Goal: Information Seeking & Learning: Compare options

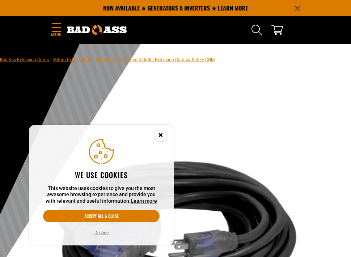
click at [159, 135] on circle "Cookie Consent" at bounding box center [160, 135] width 11 height 11
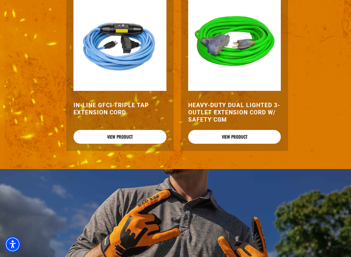
scroll to position [1113, 0]
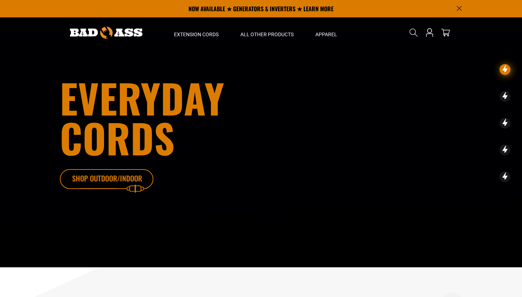
click at [109, 176] on icon at bounding box center [118, 181] width 94 height 24
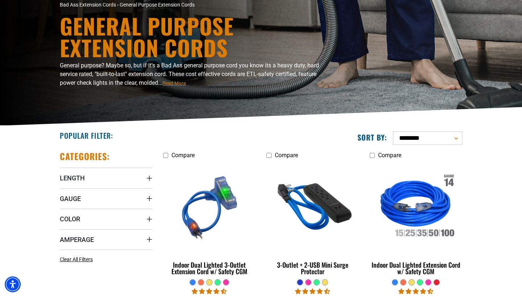
scroll to position [60, 0]
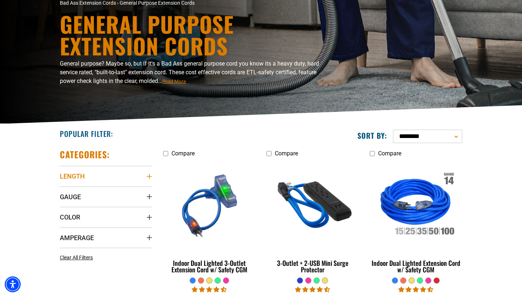
click at [127, 184] on summary "Length" at bounding box center [106, 176] width 92 height 20
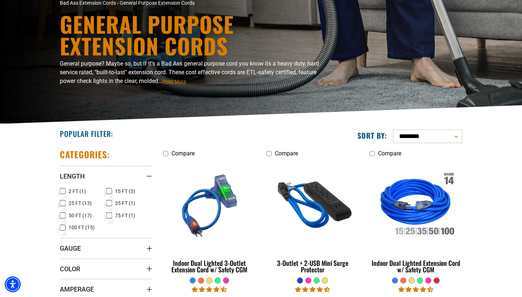
click at [109, 190] on icon at bounding box center [109, 191] width 6 height 9
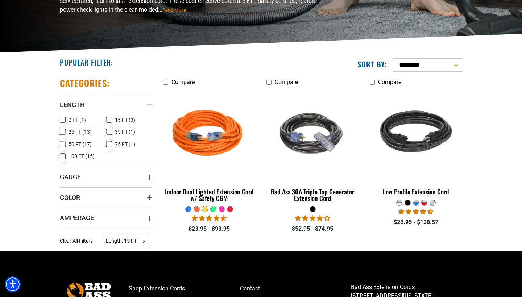
scroll to position [132, 0]
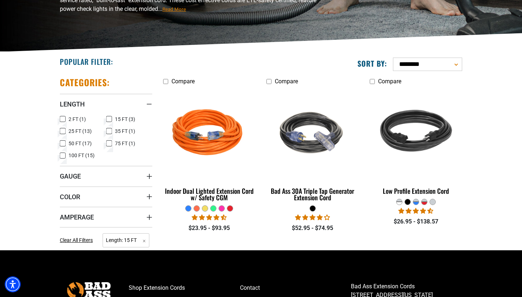
click at [221, 209] on div at bounding box center [221, 208] width 5 height 5
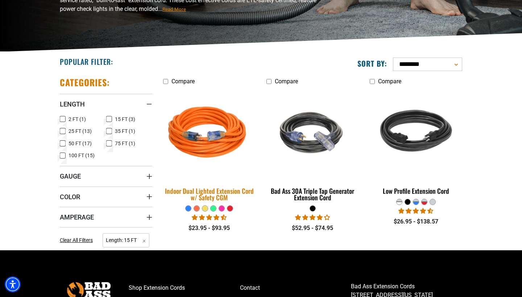
click at [220, 194] on div "Indoor Dual Lighted Extension Cord w/ Safety CGM" at bounding box center [209, 194] width 92 height 13
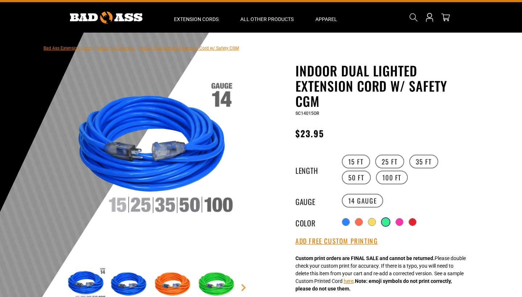
scroll to position [15, 0]
click at [386, 221] on div at bounding box center [385, 221] width 7 height 7
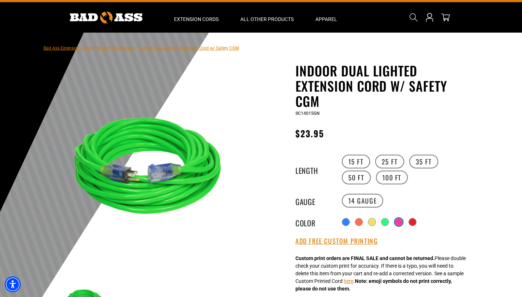
click at [399, 221] on div at bounding box center [398, 221] width 7 height 7
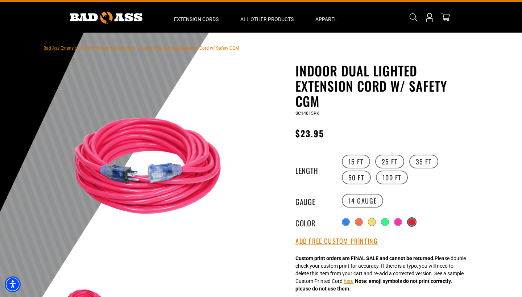
click at [413, 221] on div at bounding box center [411, 221] width 7 height 7
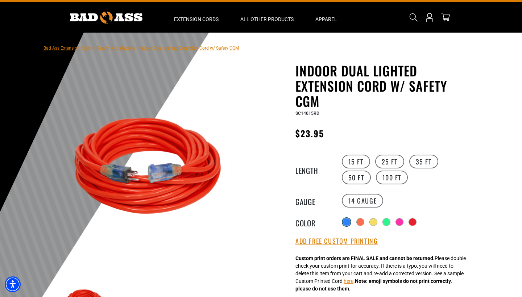
click at [345, 220] on div at bounding box center [346, 221] width 7 height 7
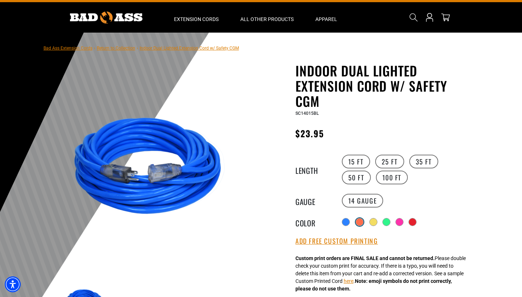
click at [359, 221] on div at bounding box center [359, 221] width 7 height 7
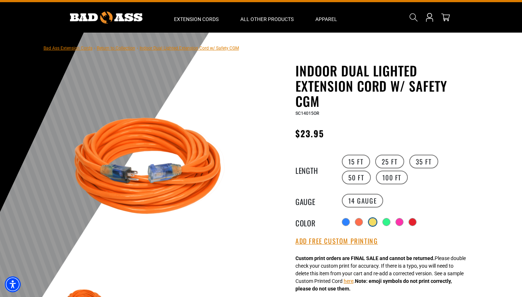
click at [372, 223] on div at bounding box center [372, 221] width 7 height 7
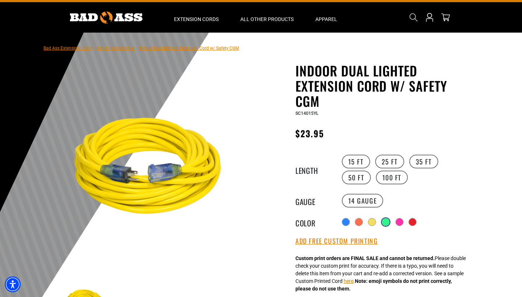
click at [386, 220] on div at bounding box center [385, 221] width 7 height 7
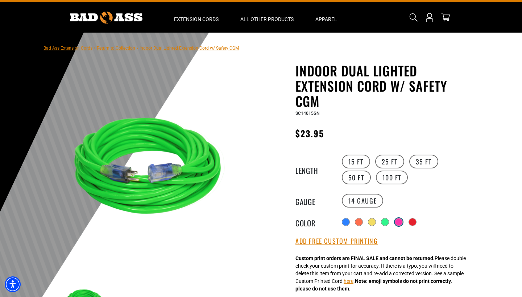
click at [399, 219] on div at bounding box center [398, 221] width 7 height 7
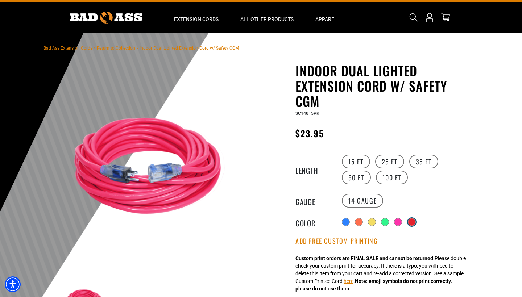
click at [413, 218] on div at bounding box center [411, 221] width 7 height 7
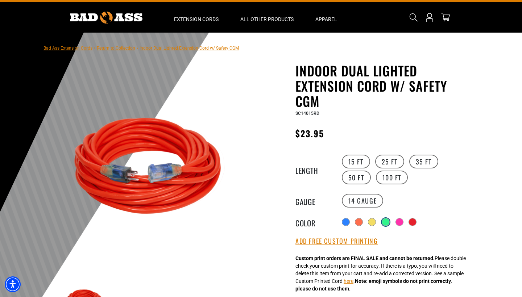
click at [382, 222] on div at bounding box center [385, 221] width 7 height 7
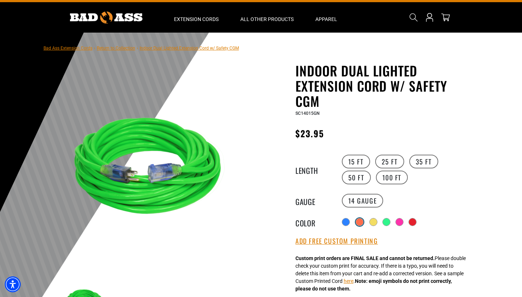
click at [359, 222] on div at bounding box center [359, 221] width 7 height 7
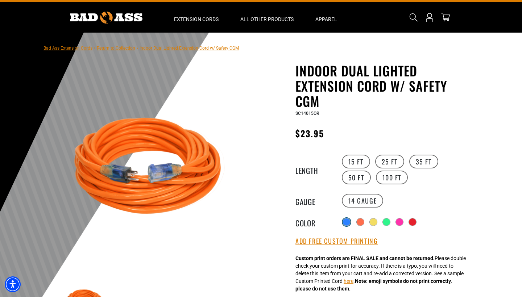
click at [346, 223] on div at bounding box center [346, 221] width 7 height 7
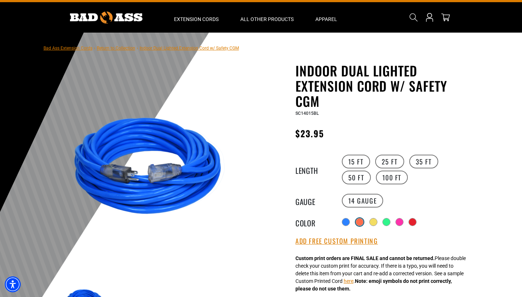
click at [361, 222] on div at bounding box center [359, 221] width 7 height 7
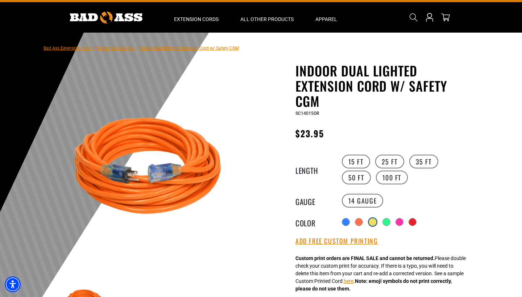
click at [374, 222] on div at bounding box center [372, 221] width 7 height 7
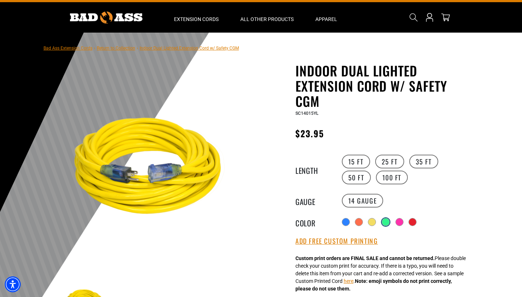
click at [387, 222] on div at bounding box center [385, 221] width 7 height 7
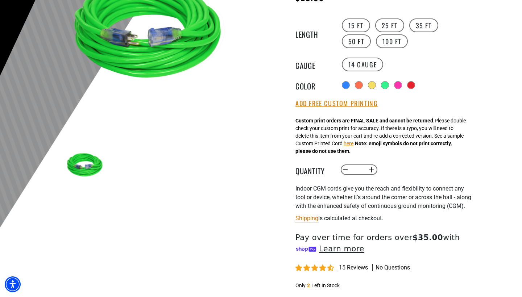
scroll to position [156, 0]
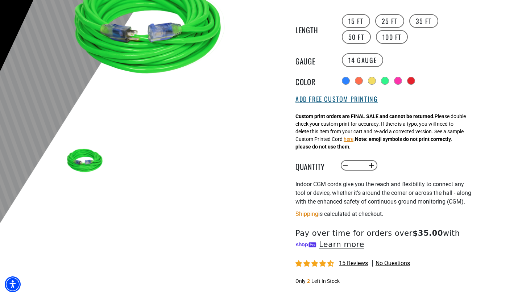
click at [330, 99] on button "Add Free Custom Printing" at bounding box center [336, 99] width 82 height 8
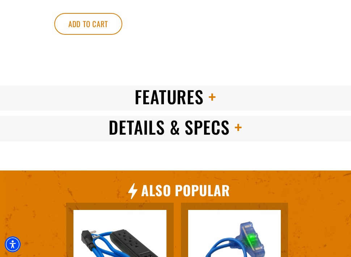
scroll to position [787, 0]
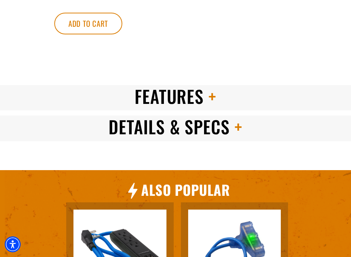
click at [133, 108] on h2 "Features" at bounding box center [175, 96] width 351 height 22
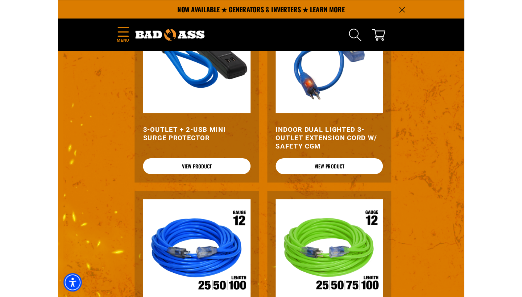
scroll to position [991, 0]
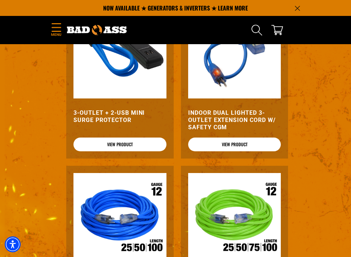
drag, startPoint x: 156, startPoint y: 145, endPoint x: 12, endPoint y: 93, distance: 153.1
click at [0, 0] on ul "High visibility colors reduce trip hazards. | Lighter weight cords make for eas…" at bounding box center [0, 0] width 0 height 0
copy ul "High visibility colors reduce trip hazards. | Lighter weight cords make for eas…"
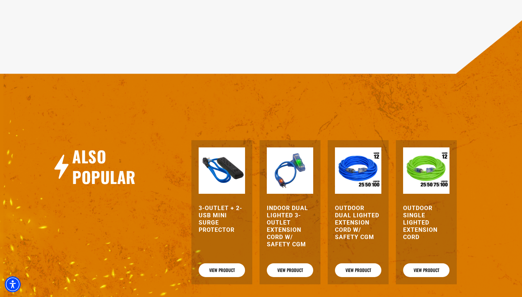
scroll to position [831, 0]
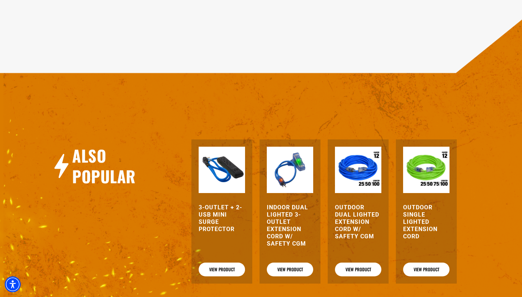
click at [282, 234] on h3 "Indoor Dual Lighted 3-Outlet Extension Cord w/ Safety CGM" at bounding box center [290, 225] width 46 height 43
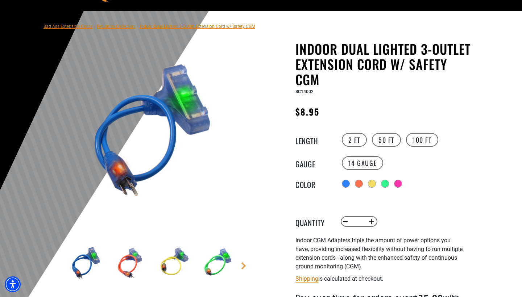
click at [218, 258] on img at bounding box center [217, 263] width 42 height 42
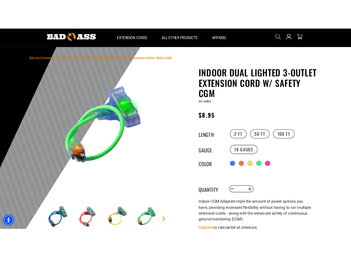
scroll to position [24, 0]
